Goal: Information Seeking & Learning: Learn about a topic

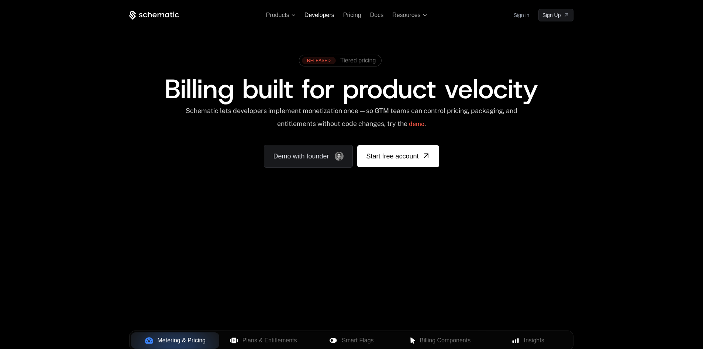
click at [320, 14] on span "Developers" at bounding box center [319, 15] width 30 height 6
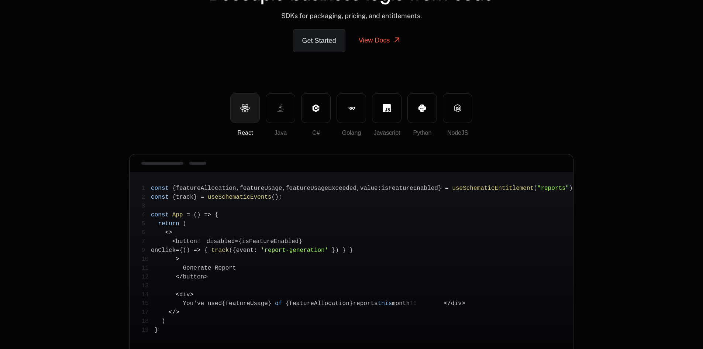
scroll to position [74, 0]
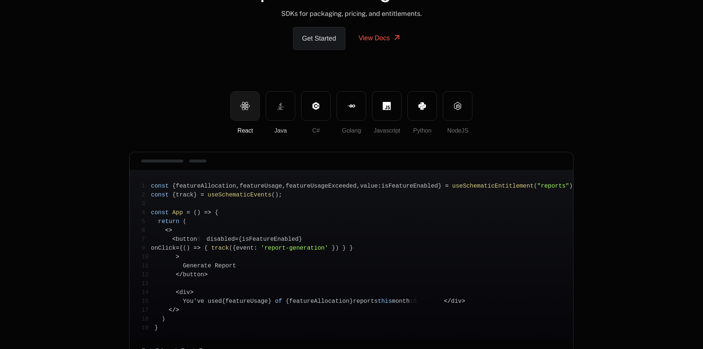
click at [281, 103] on icon at bounding box center [281, 104] width 2 height 4
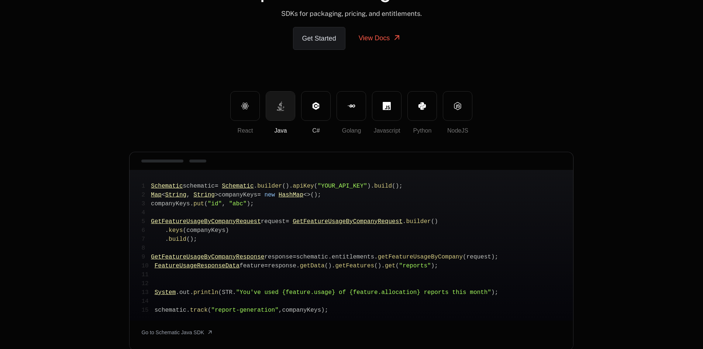
click at [321, 106] on button "C#" at bounding box center [316, 106] width 30 height 30
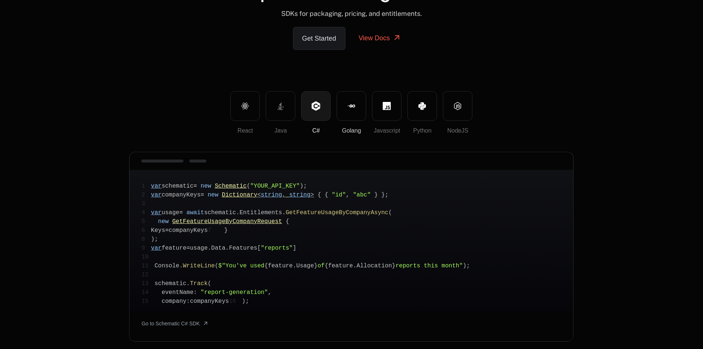
click at [348, 104] on icon at bounding box center [351, 106] width 8 height 8
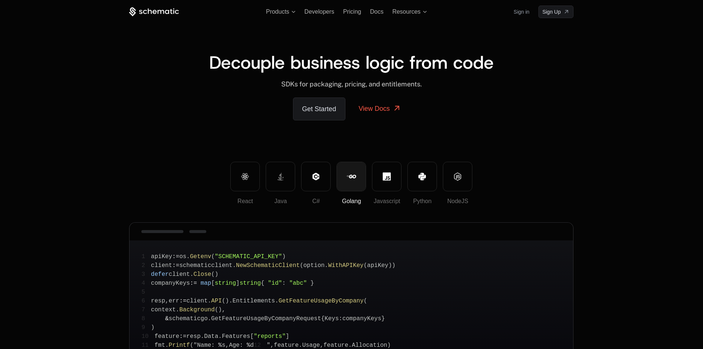
scroll to position [0, 0]
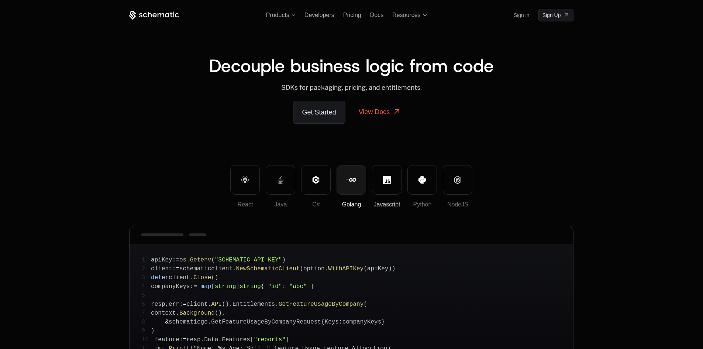
click at [389, 185] on button "Javascript" at bounding box center [387, 180] width 30 height 30
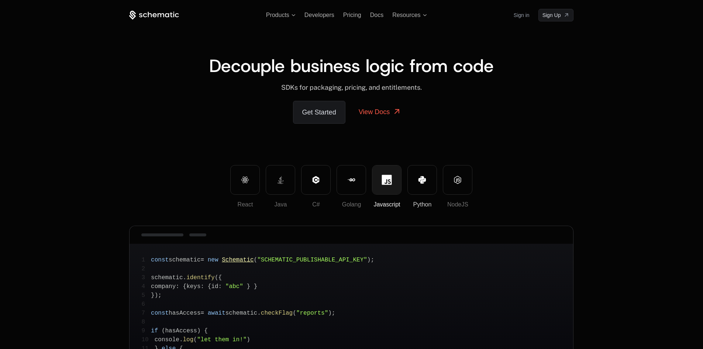
click at [416, 180] on button "Python" at bounding box center [422, 180] width 30 height 30
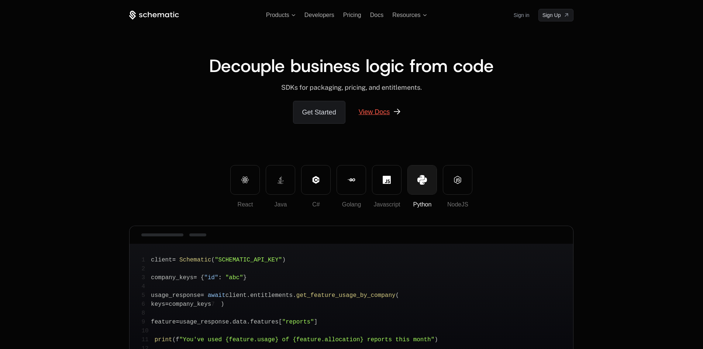
click at [391, 116] on link "View Docs" at bounding box center [380, 112] width 61 height 22
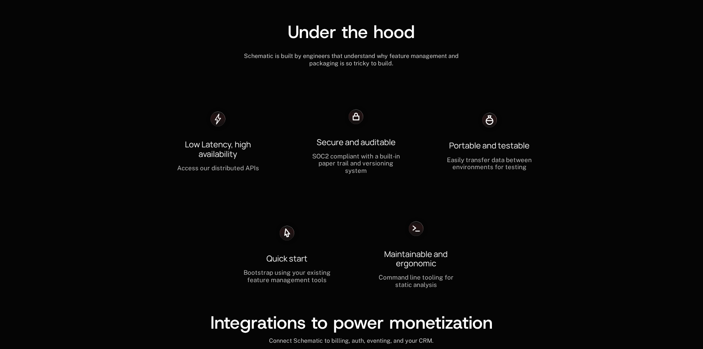
scroll to position [2067, 0]
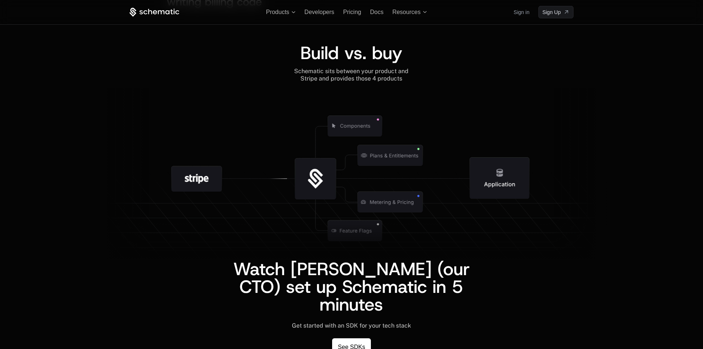
scroll to position [1329, 0]
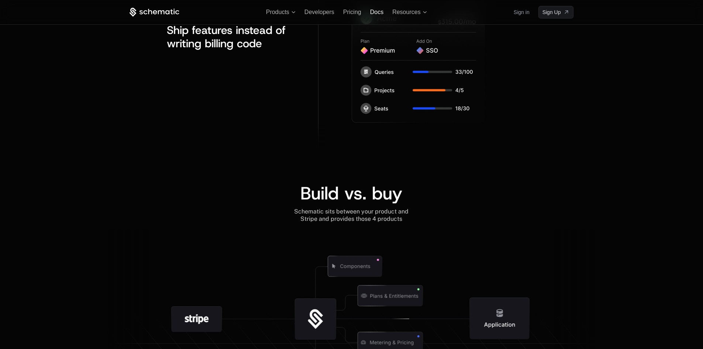
click at [375, 12] on span "Docs" at bounding box center [376, 12] width 13 height 6
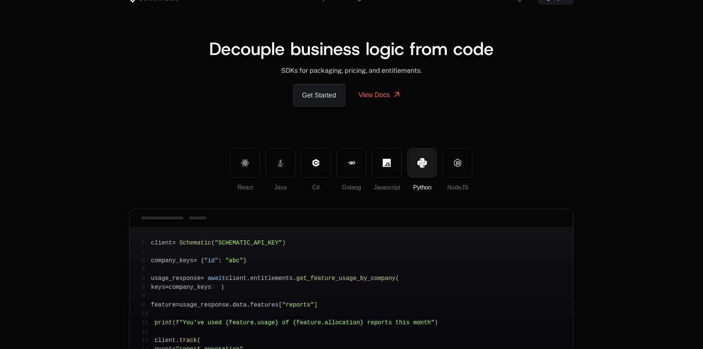
scroll to position [0, 0]
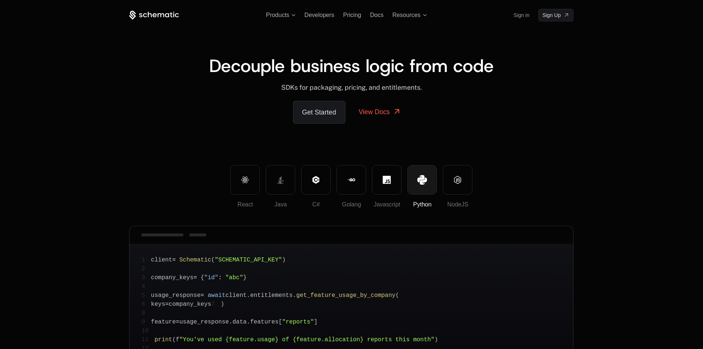
click at [384, 13] on ul "Products Developers Pricing Docs Resources" at bounding box center [346, 15] width 161 height 7
click at [378, 17] on span "Docs" at bounding box center [376, 15] width 13 height 6
click at [374, 16] on span "Docs" at bounding box center [376, 15] width 13 height 6
click at [406, 14] on span "Resources" at bounding box center [406, 15] width 28 height 7
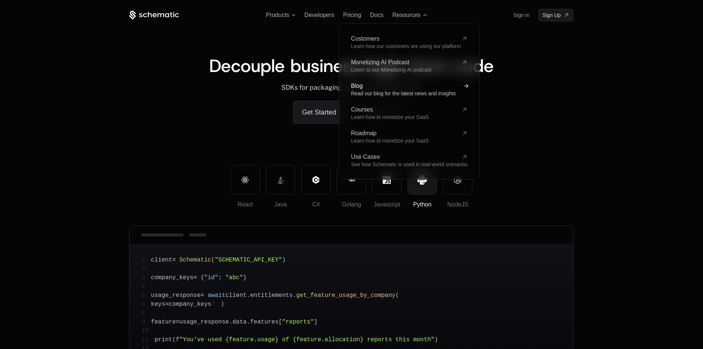
click at [407, 91] on span "Read our blog for the latest news and insights" at bounding box center [403, 93] width 105 height 6
click at [419, 16] on span "Resources" at bounding box center [406, 15] width 28 height 7
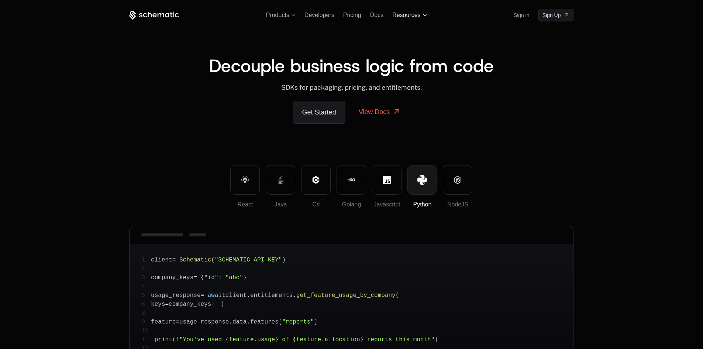
click at [405, 16] on span "Resources" at bounding box center [406, 15] width 28 height 7
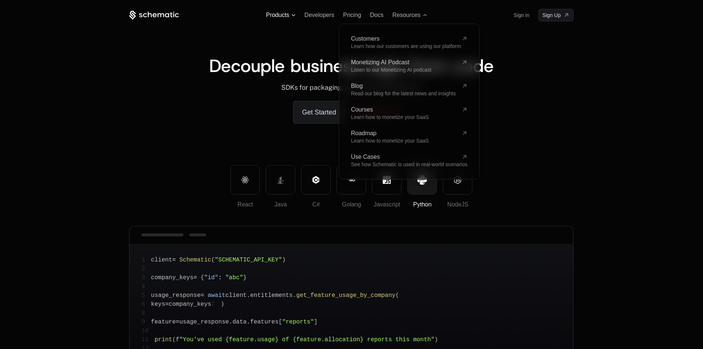
click at [293, 13] on span "Products" at bounding box center [281, 15] width 30 height 7
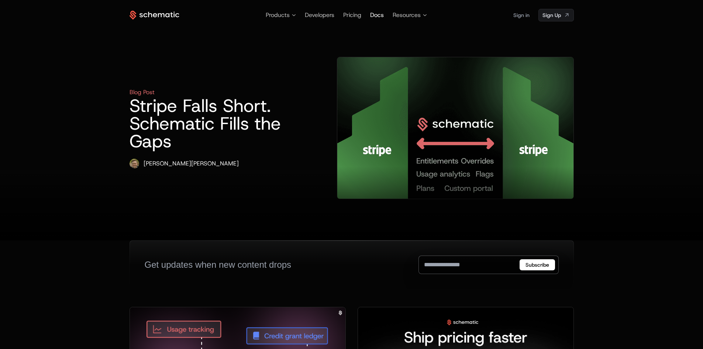
click at [375, 16] on span "Docs" at bounding box center [377, 15] width 14 height 8
